Goal: Task Accomplishment & Management: Manage account settings

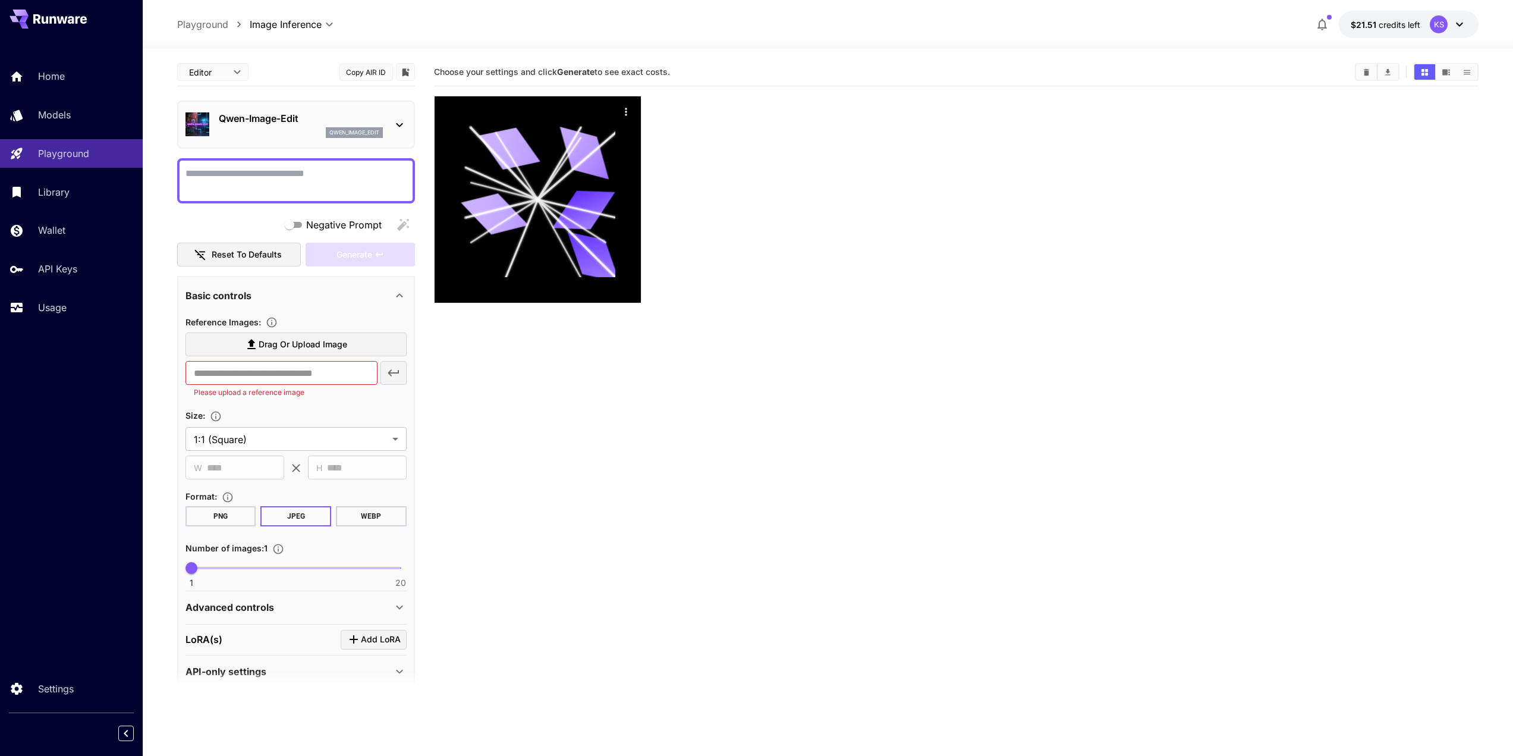
click at [61, 23] on icon at bounding box center [61, 19] width 11 height 7
click at [1397, 26] on span "credits left" at bounding box center [1400, 25] width 42 height 10
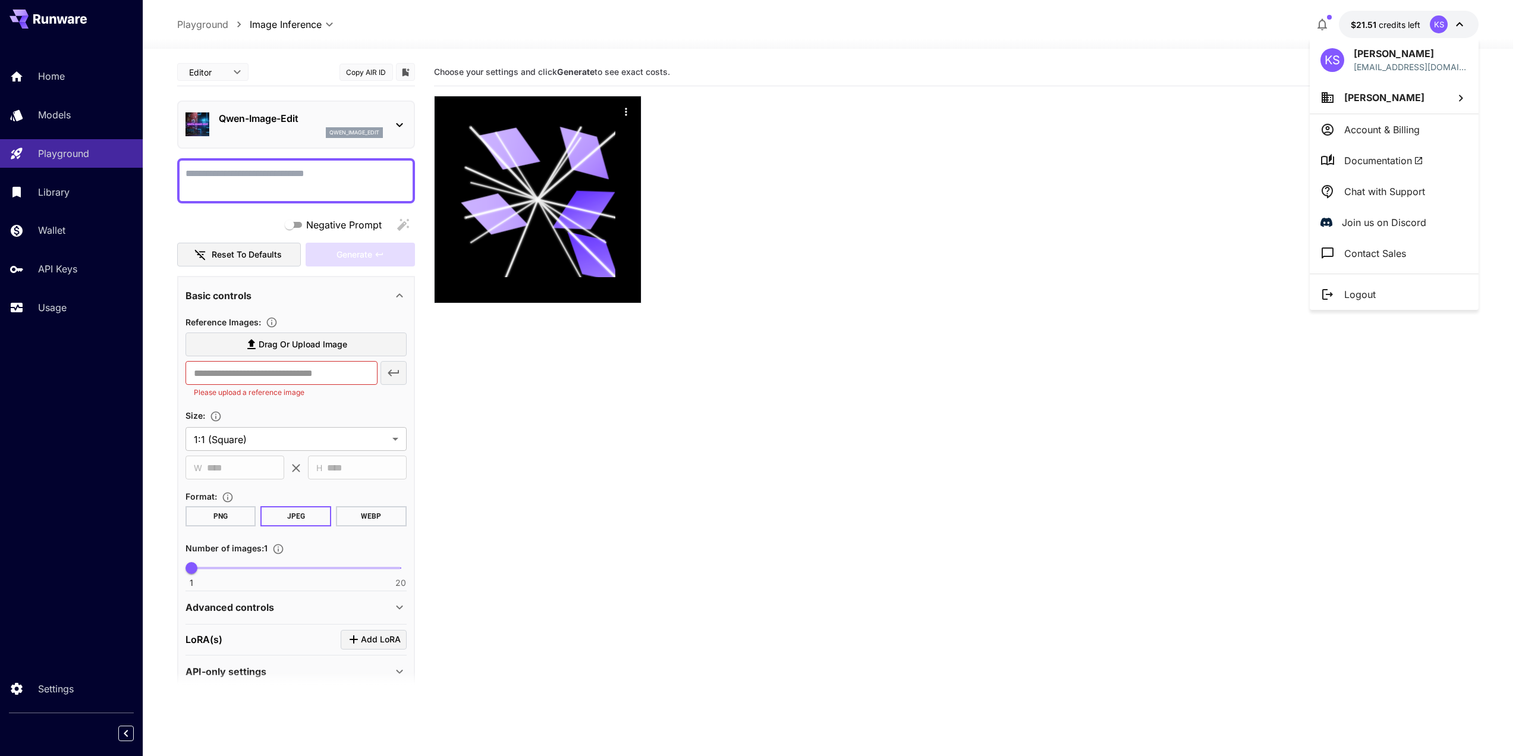
click at [934, 44] on div at bounding box center [761, 378] width 1522 height 756
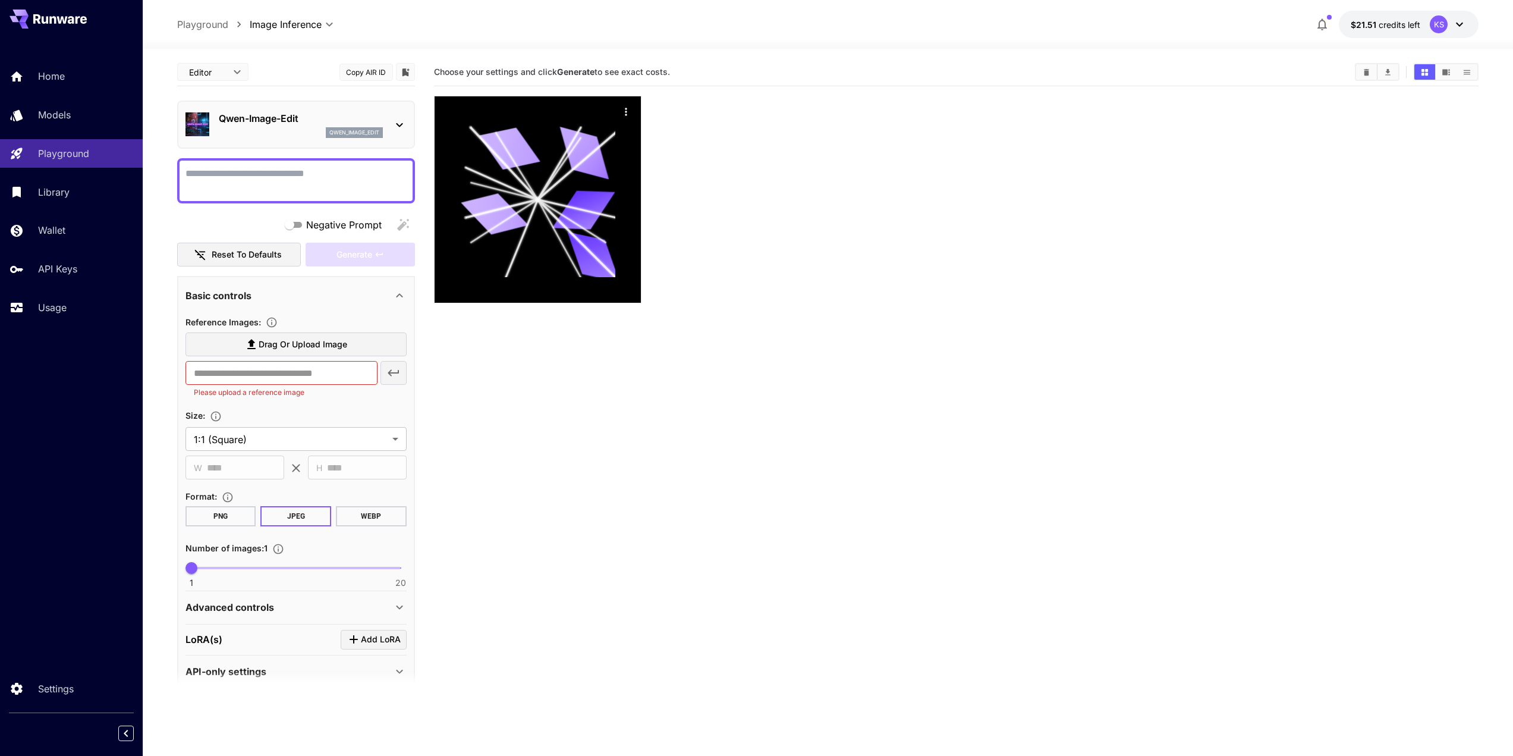
click at [34, 23] on icon at bounding box center [36, 19] width 7 height 10
click at [1049, 337] on section "Choose your settings and click Generate to see exact costs." at bounding box center [956, 436] width 1045 height 756
click at [79, 22] on icon at bounding box center [60, 19] width 54 height 10
click at [65, 59] on div "Home Models Playground Library Wallet API Keys Usage" at bounding box center [71, 191] width 143 height 307
click at [64, 86] on link "Home" at bounding box center [71, 76] width 143 height 29
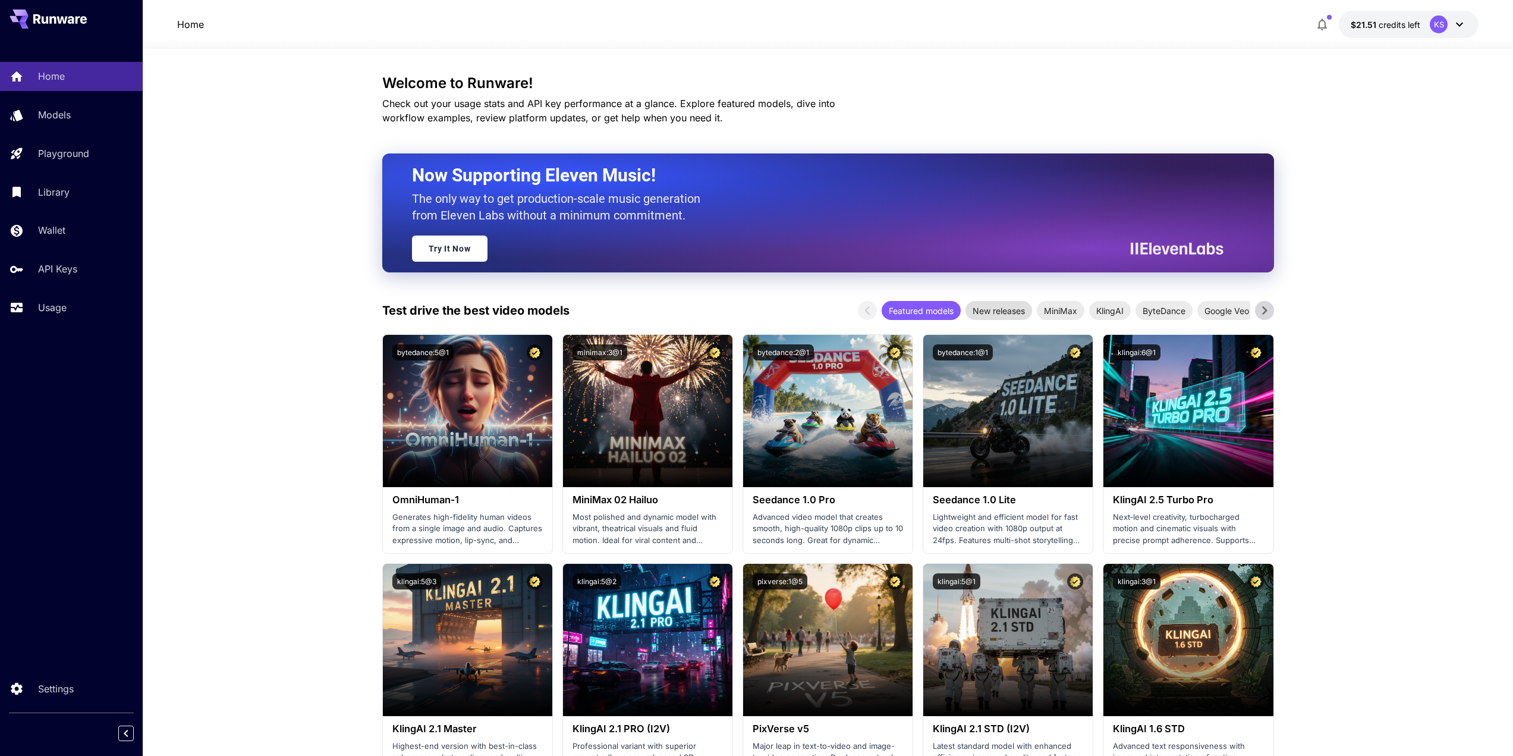
click at [982, 308] on span "New releases" at bounding box center [999, 310] width 67 height 12
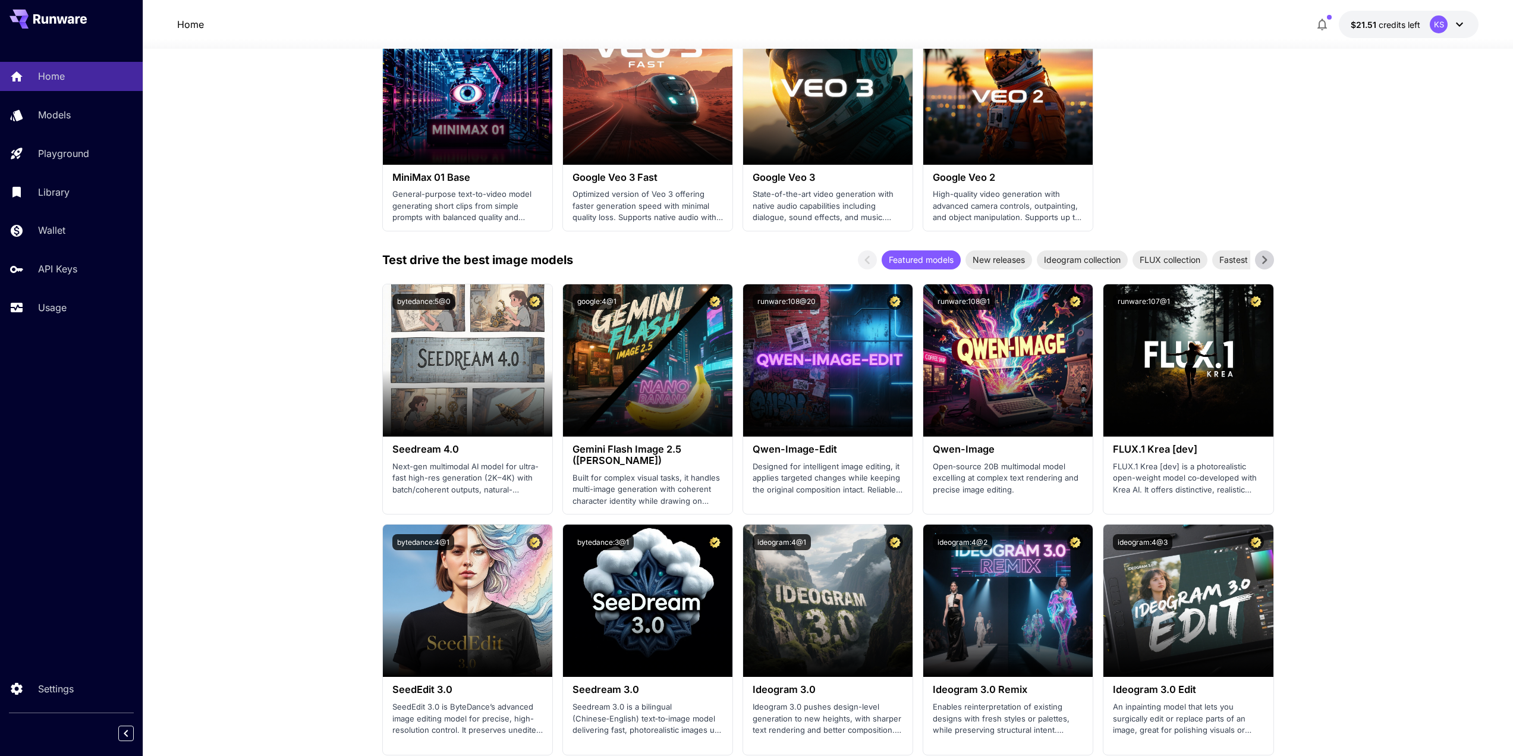
scroll to position [1011, 0]
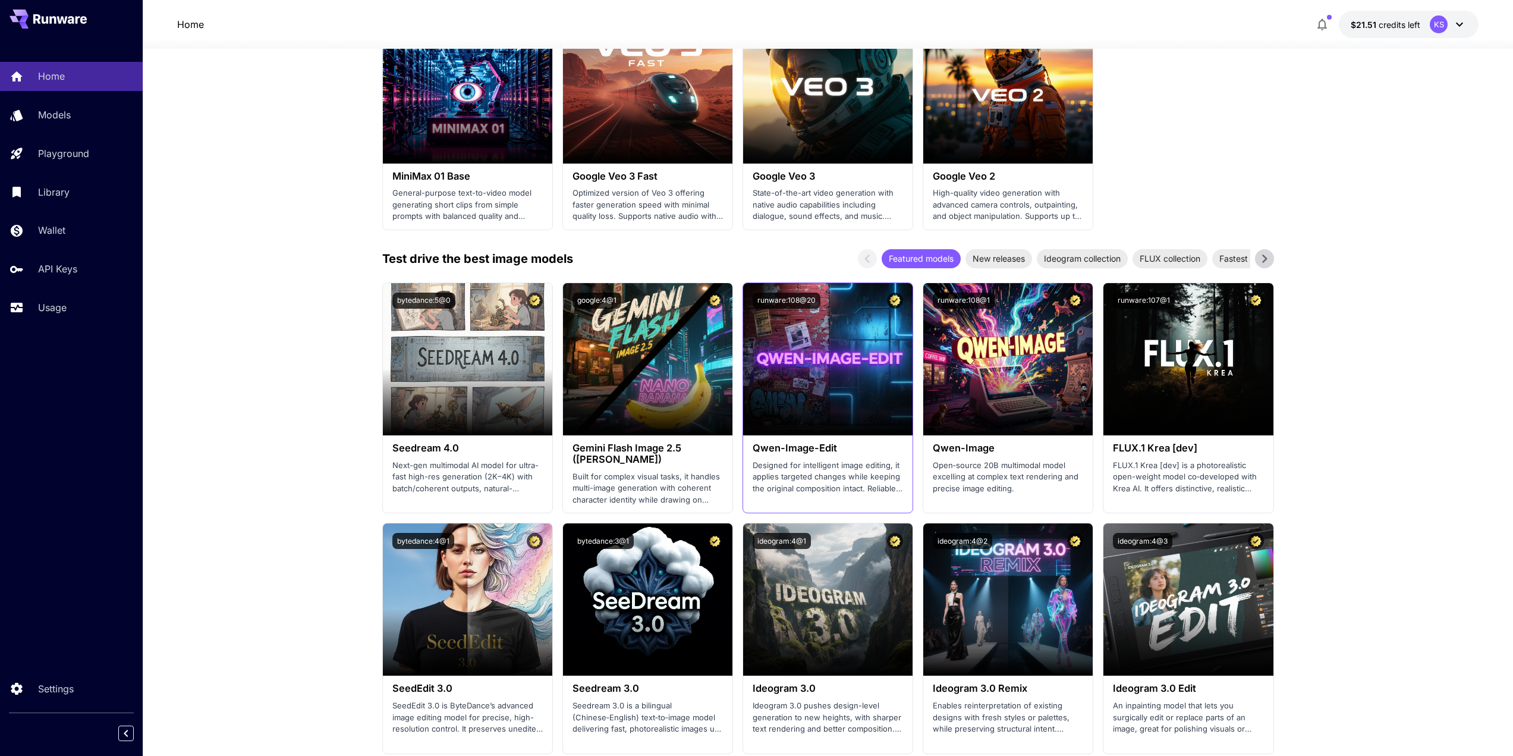
click at [812, 444] on h3 "Qwen-Image-Edit" at bounding box center [828, 447] width 150 height 11
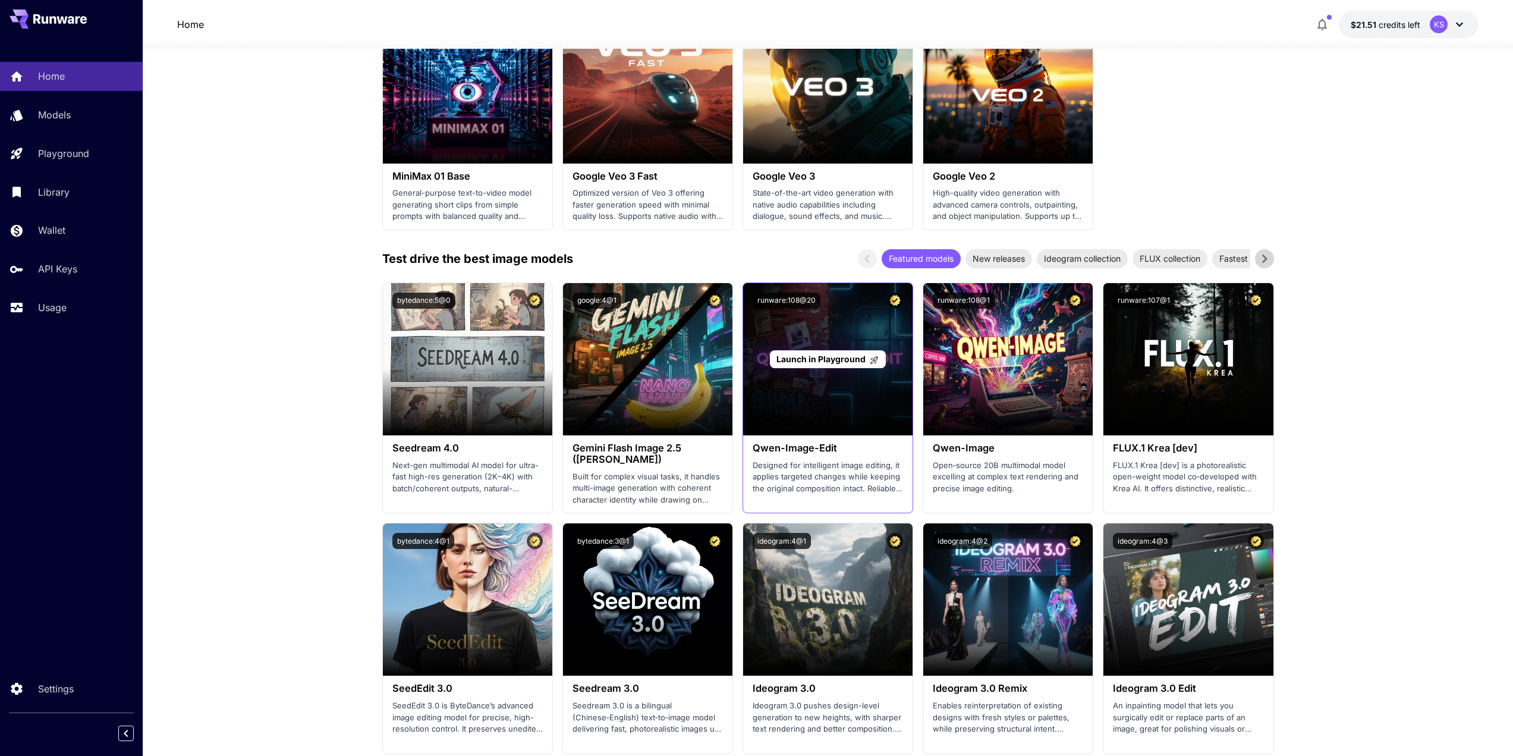
click at [806, 406] on div "Launch in Playground" at bounding box center [827, 359] width 169 height 152
click at [822, 362] on span "Launch in Playground" at bounding box center [821, 359] width 89 height 10
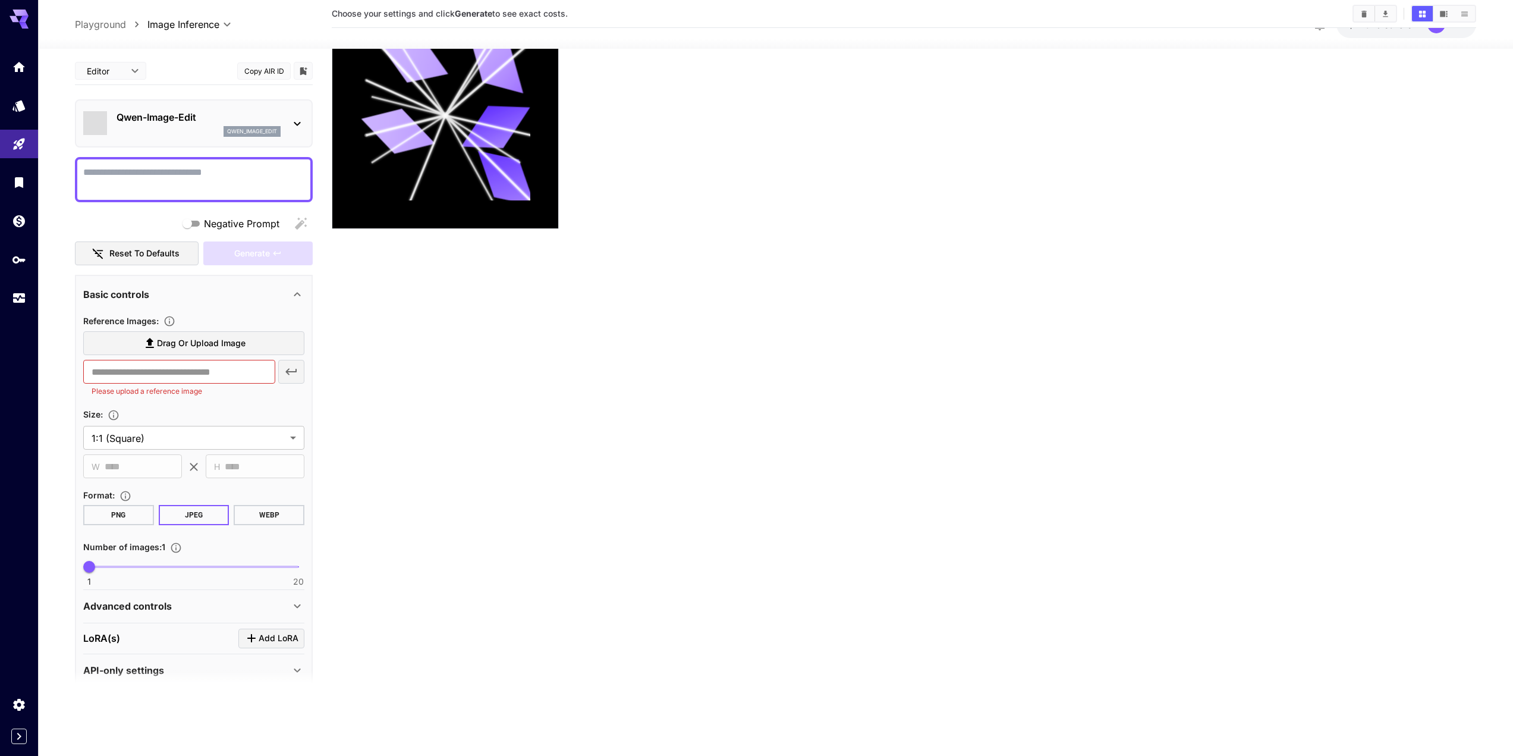
scroll to position [94, 0]
click at [24, 742] on icon "Expand sidebar" at bounding box center [19, 736] width 14 height 14
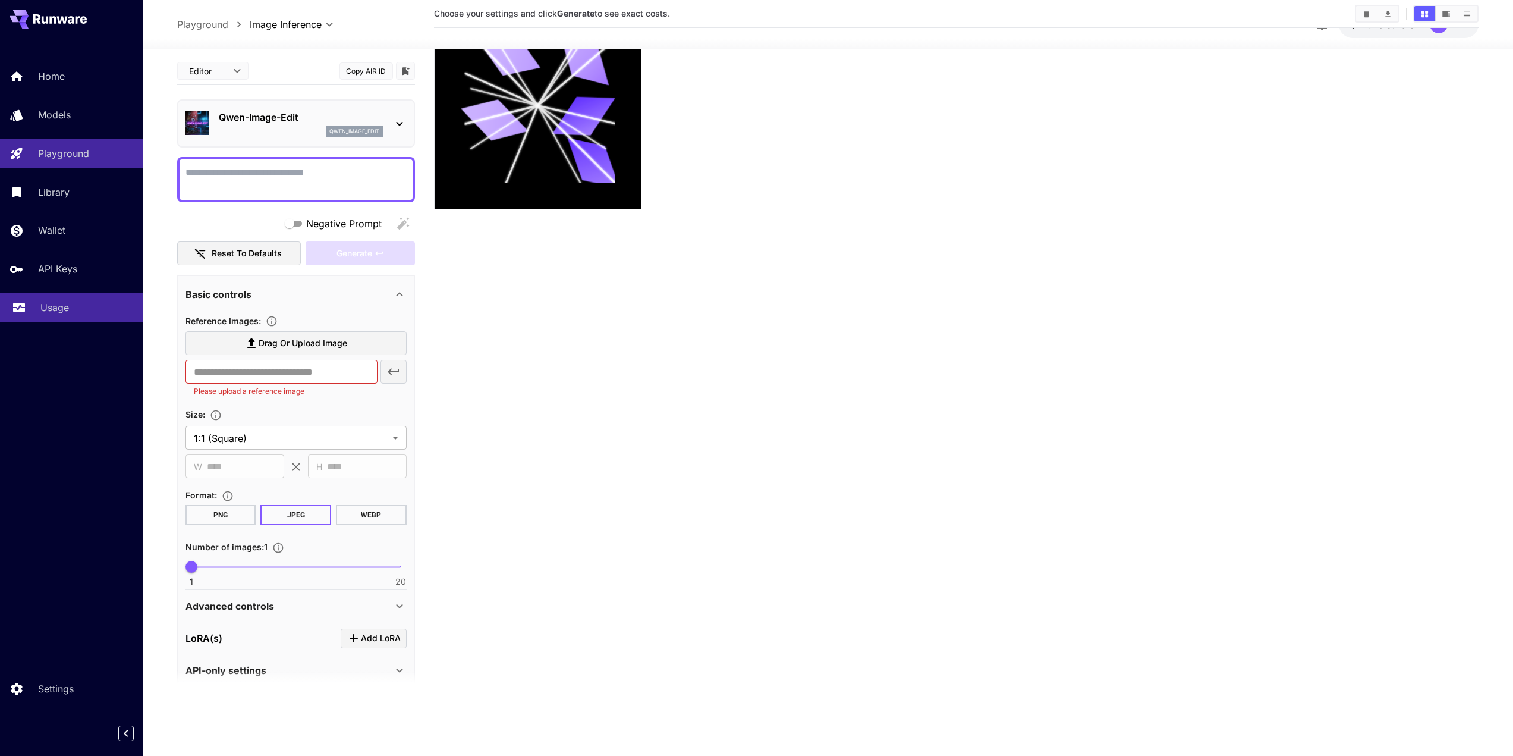
click at [71, 310] on div "Usage" at bounding box center [86, 307] width 93 height 14
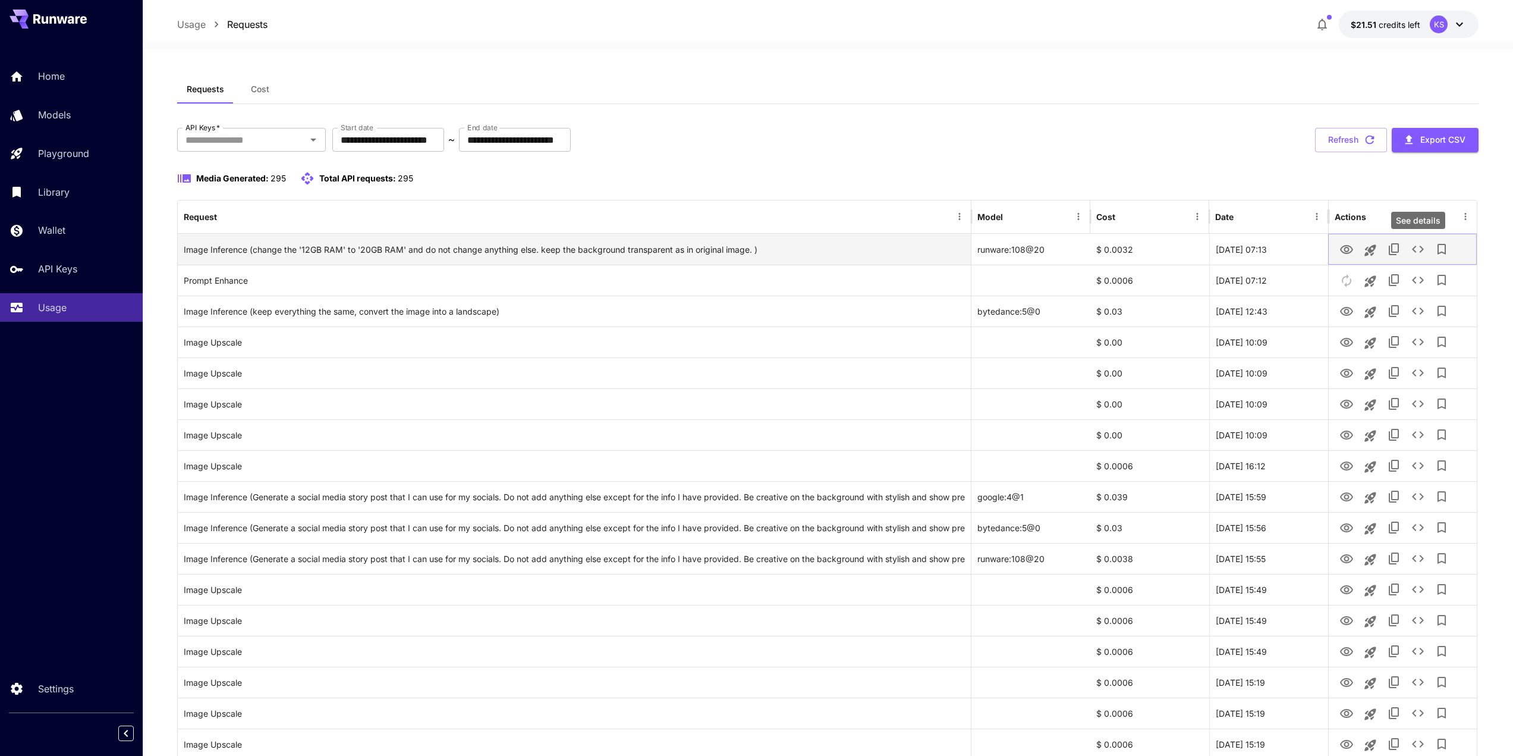
click at [1424, 252] on icon "See details" at bounding box center [1418, 249] width 14 height 14
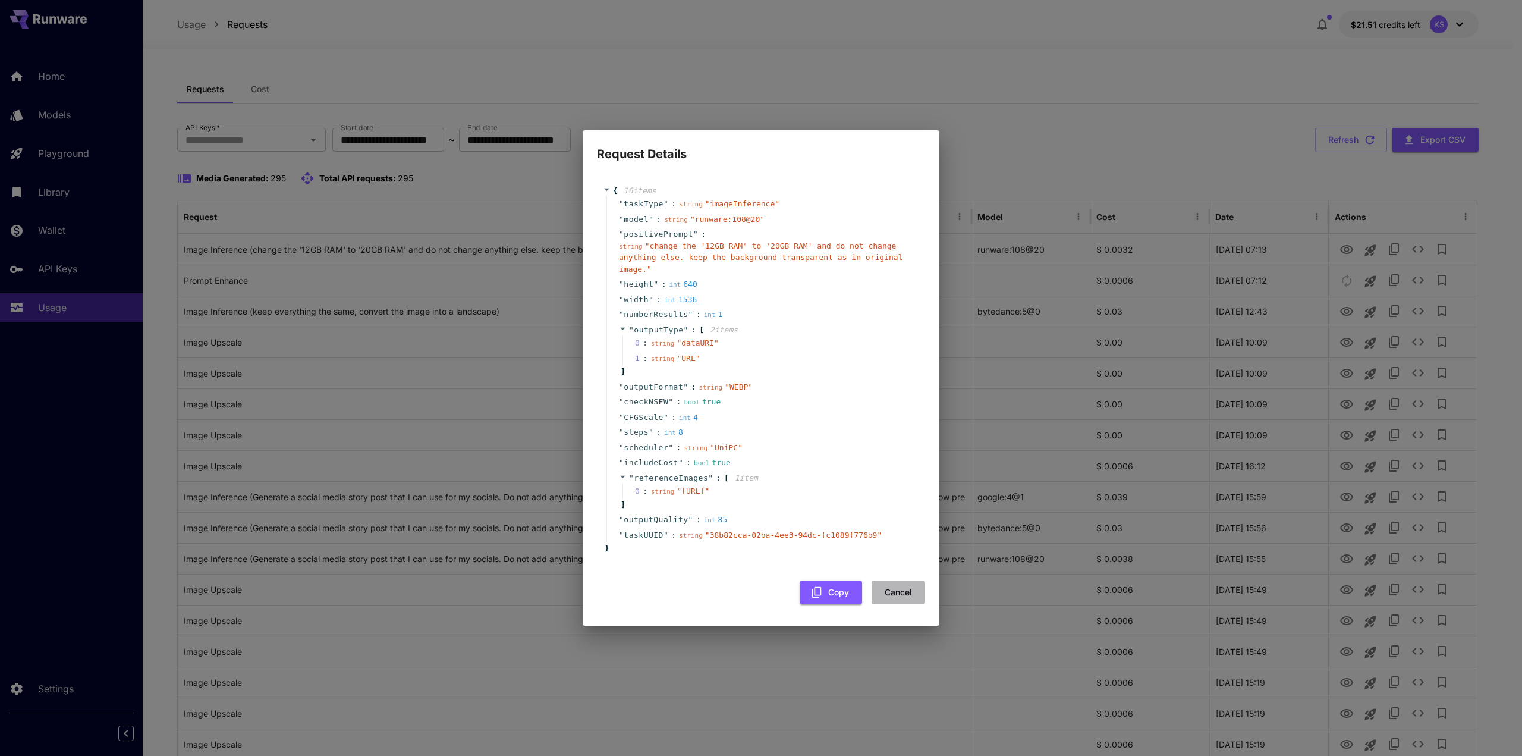
click at [906, 598] on button "Cancel" at bounding box center [899, 592] width 54 height 24
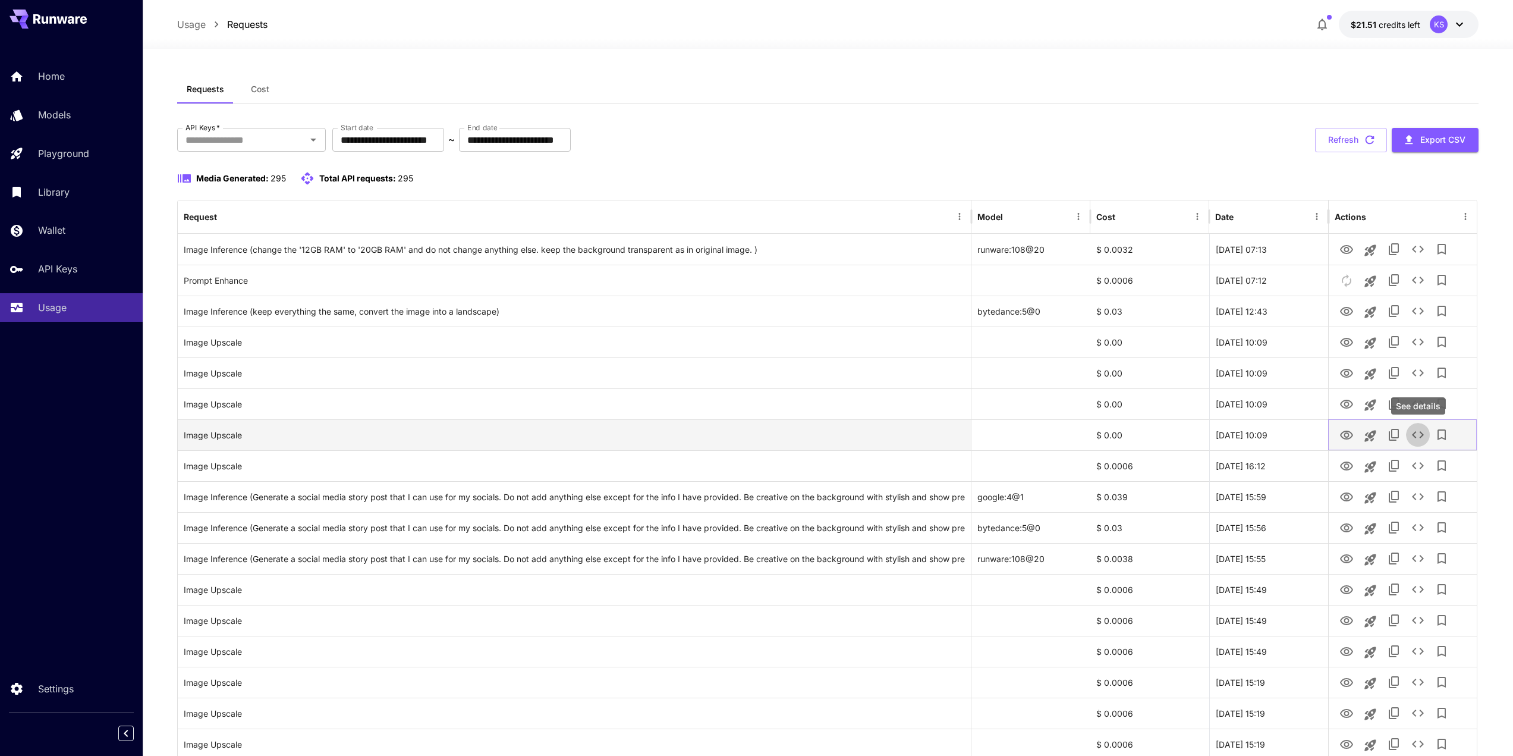
click at [1416, 434] on icon "See details" at bounding box center [1418, 435] width 14 height 14
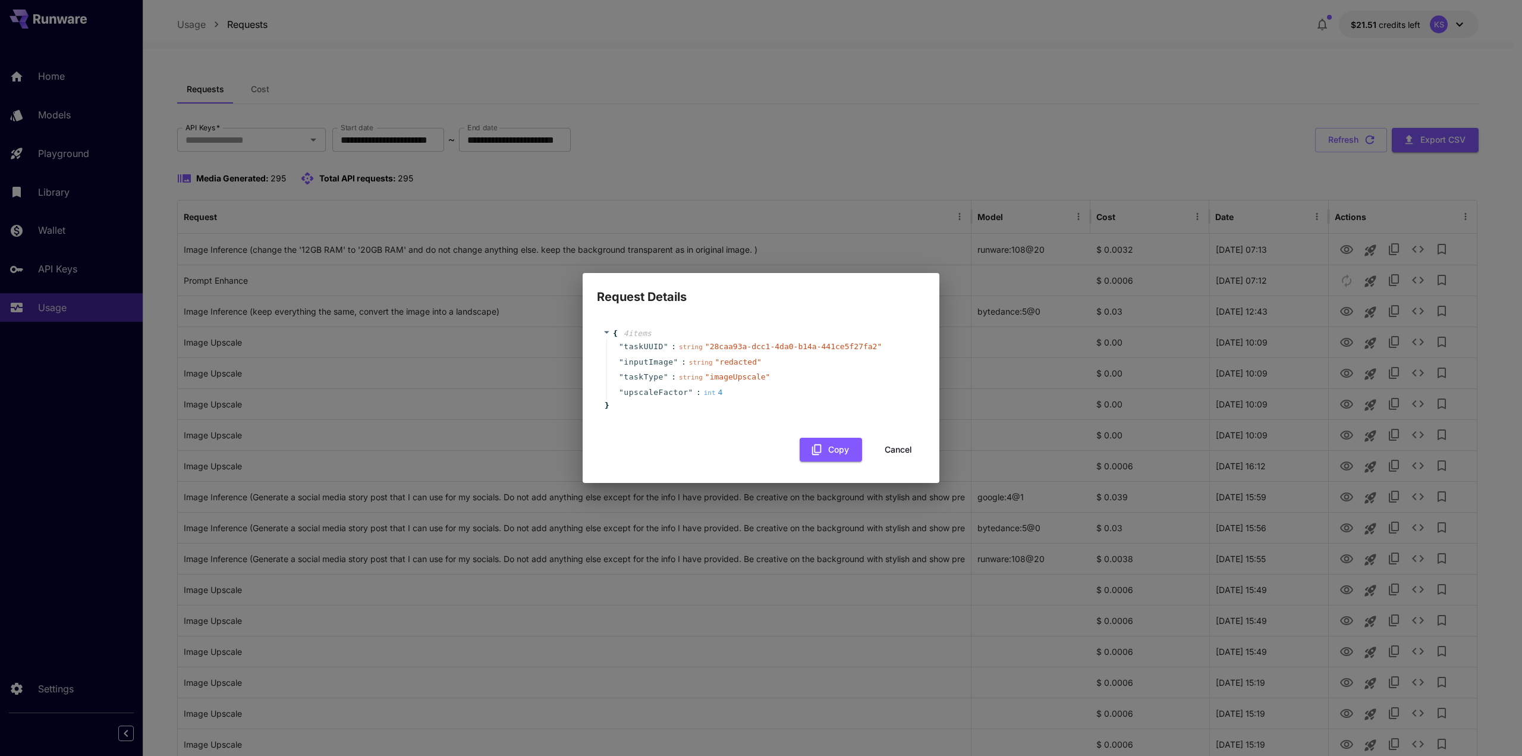
click at [892, 455] on button "Cancel" at bounding box center [899, 450] width 54 height 24
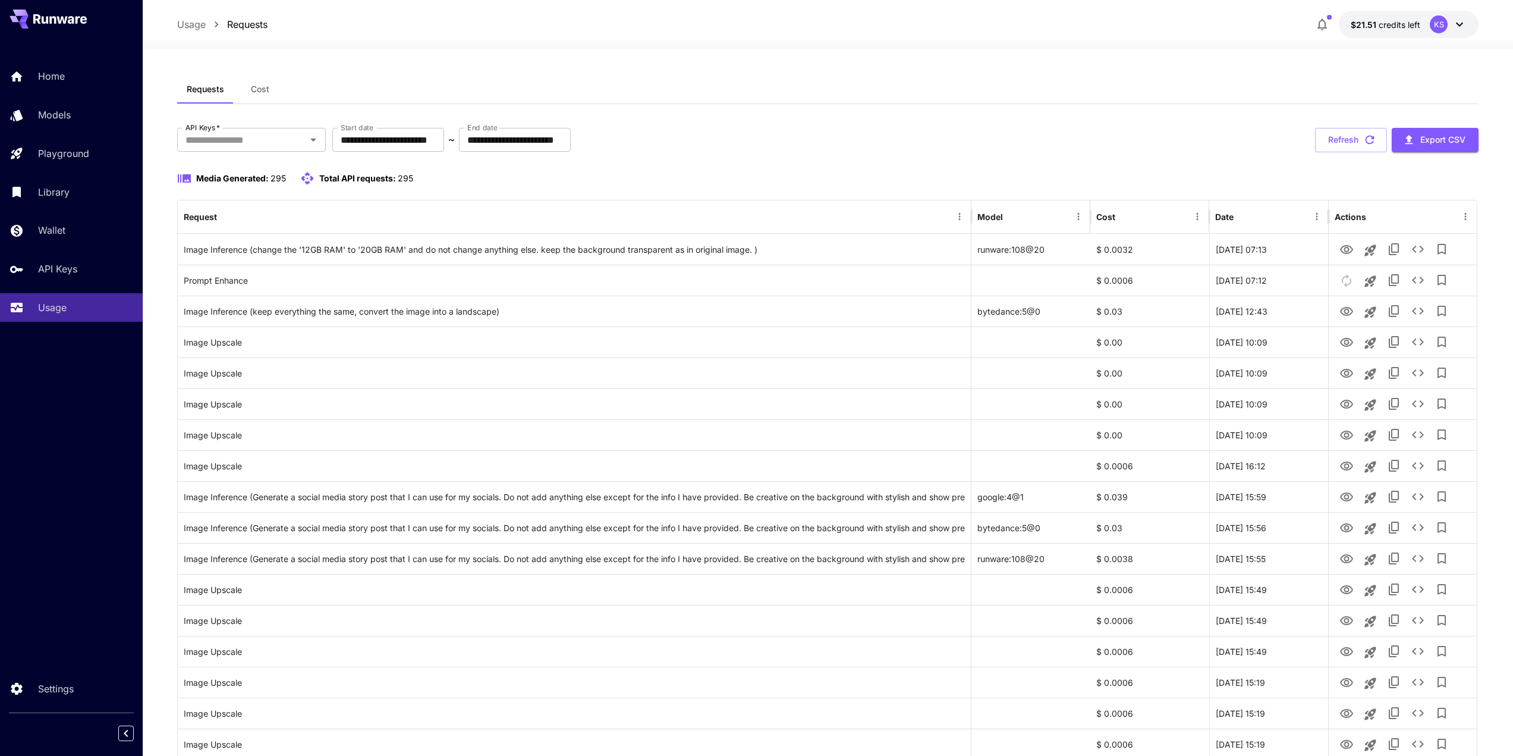
click at [481, 183] on div "Media Generated: 295 Total API requests: 295" at bounding box center [828, 178] width 1302 height 14
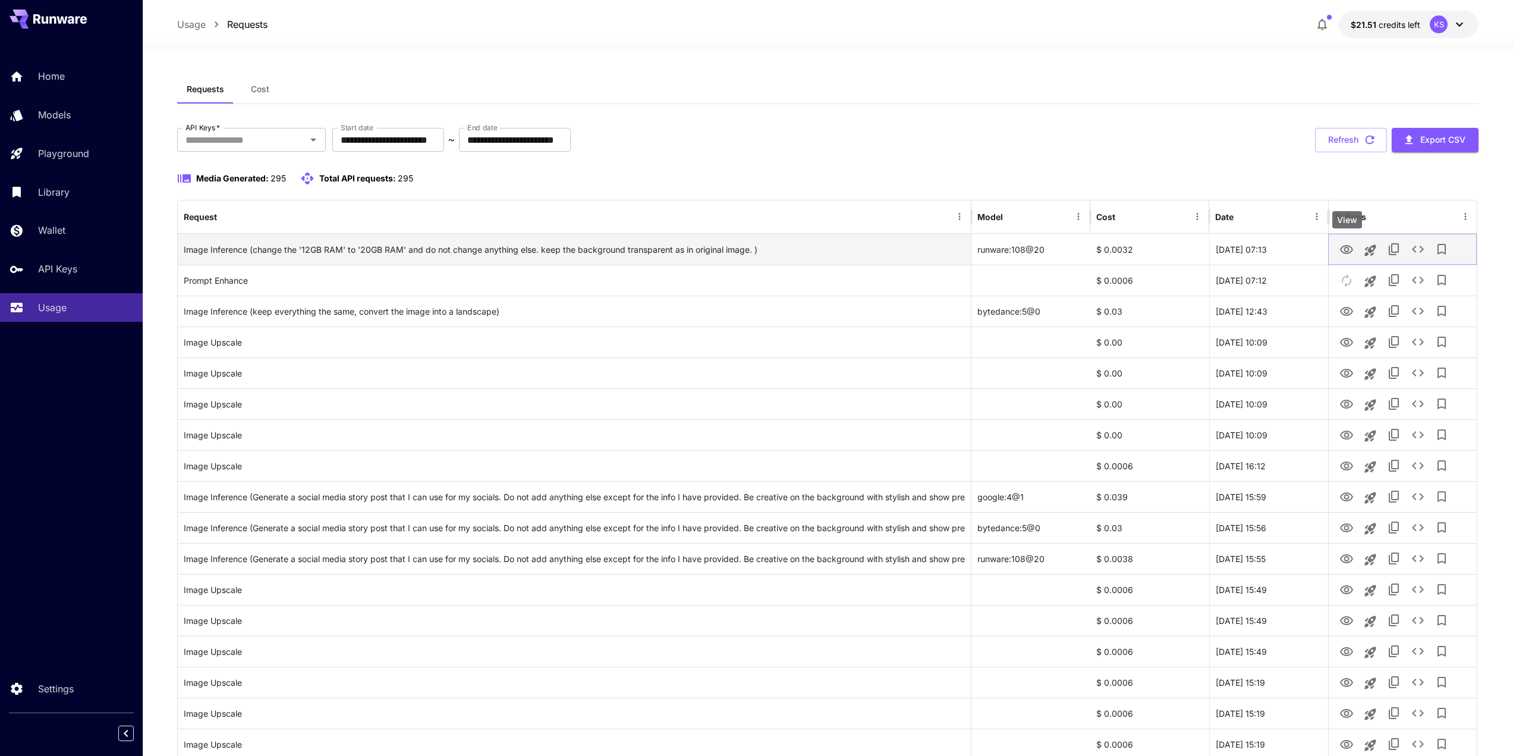
click at [1345, 247] on icon "View" at bounding box center [1346, 249] width 13 height 9
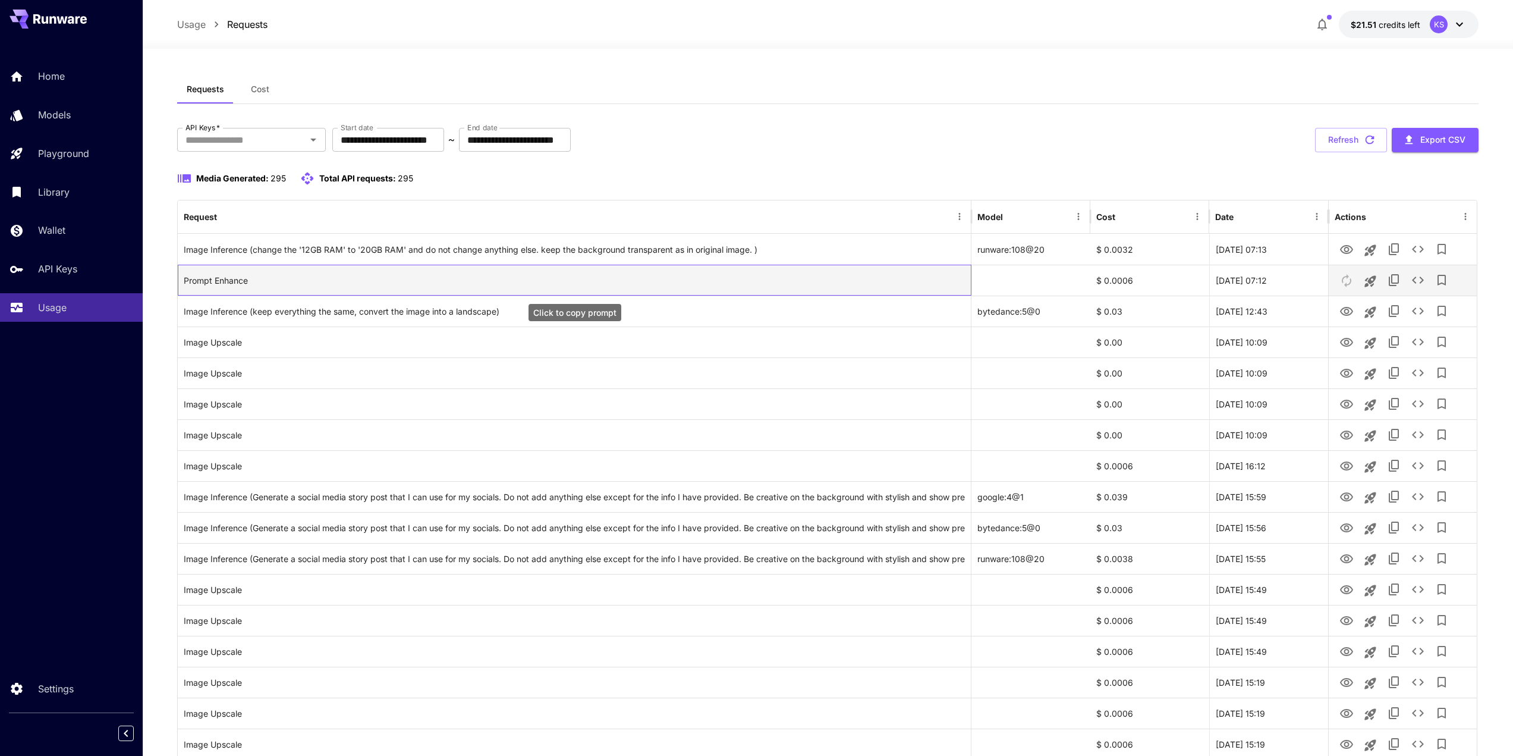
click at [856, 287] on div "Prompt Enhance" at bounding box center [575, 280] width 782 height 30
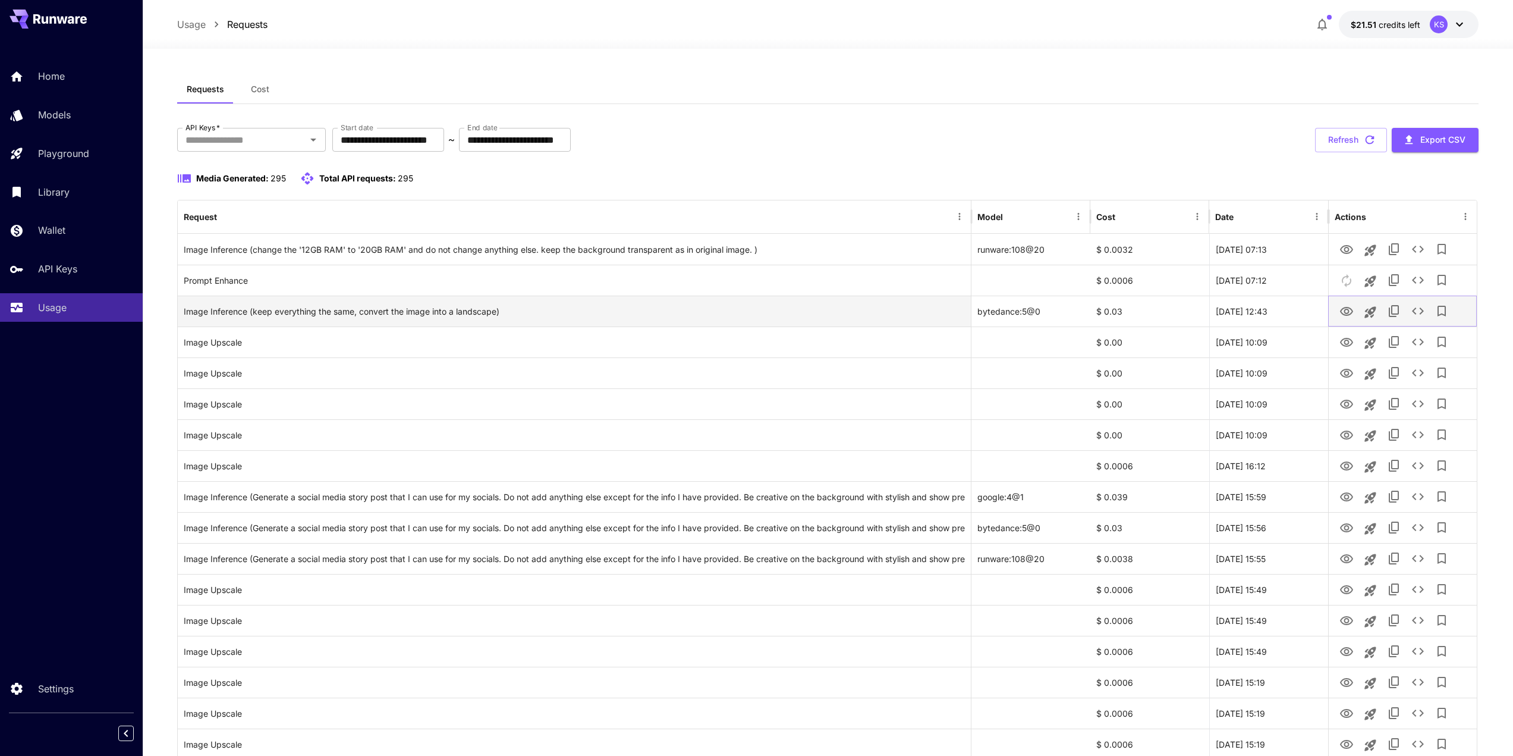
click at [1347, 309] on icon "View" at bounding box center [1346, 311] width 13 height 9
